Goal: Navigation & Orientation: Find specific page/section

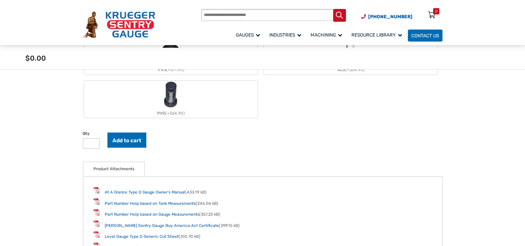
scroll to position [687, 0]
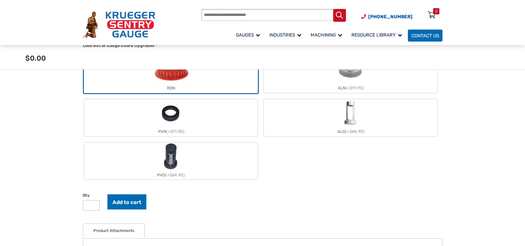
click at [208, 93] on label "RDN" at bounding box center [171, 74] width 174 height 37
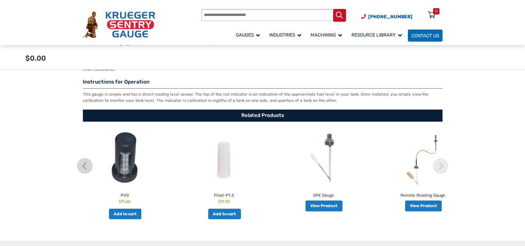
scroll to position [1236, 0]
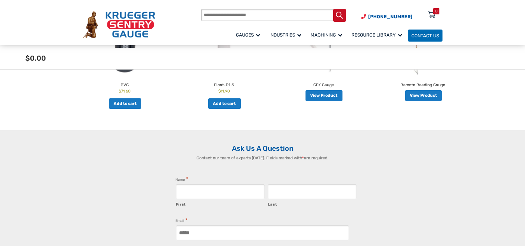
click at [448, 63] on img at bounding box center [441, 56] width 16 height 16
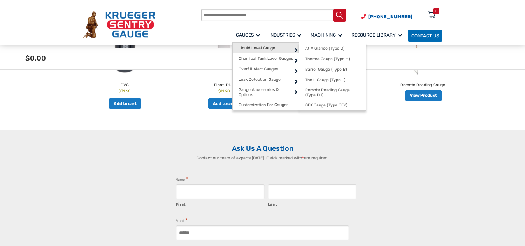
click at [252, 47] on link "Liquid Level Gauge" at bounding box center [266, 48] width 67 height 11
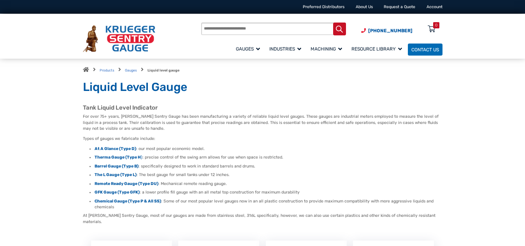
click at [125, 31] on img at bounding box center [119, 38] width 72 height 27
